Goal: Go to known website: Go to known website

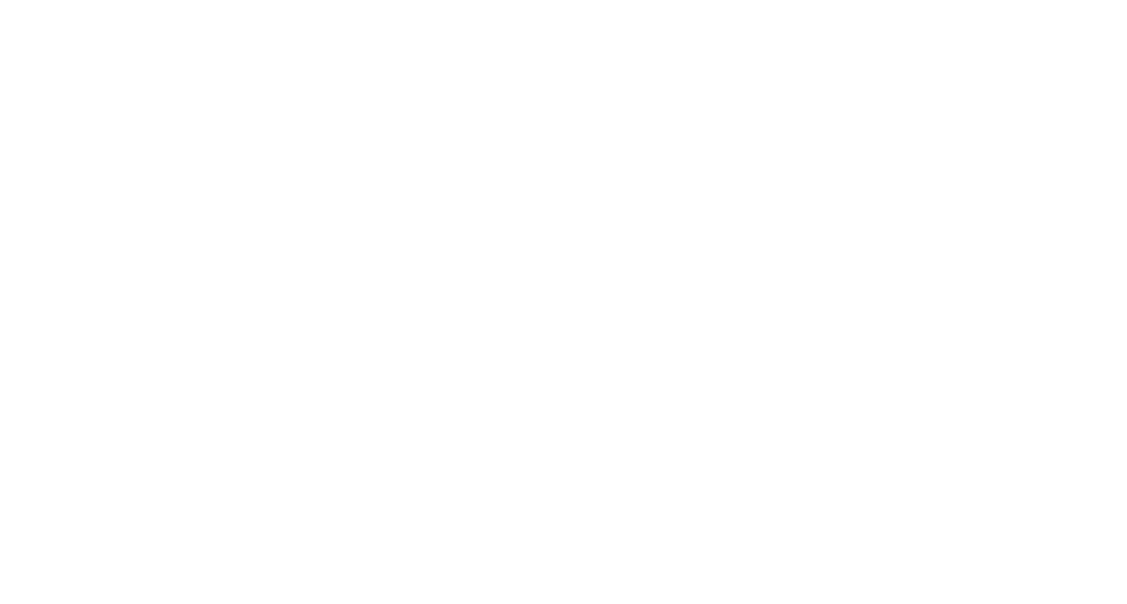
type input "[PERSON_NAME][EMAIL_ADDRESS][PERSON_NAME][DOMAIN_NAME]"
click at [0, 0] on input "Sign In" at bounding box center [0, 0] width 0 height 0
